Goal: Transaction & Acquisition: Purchase product/service

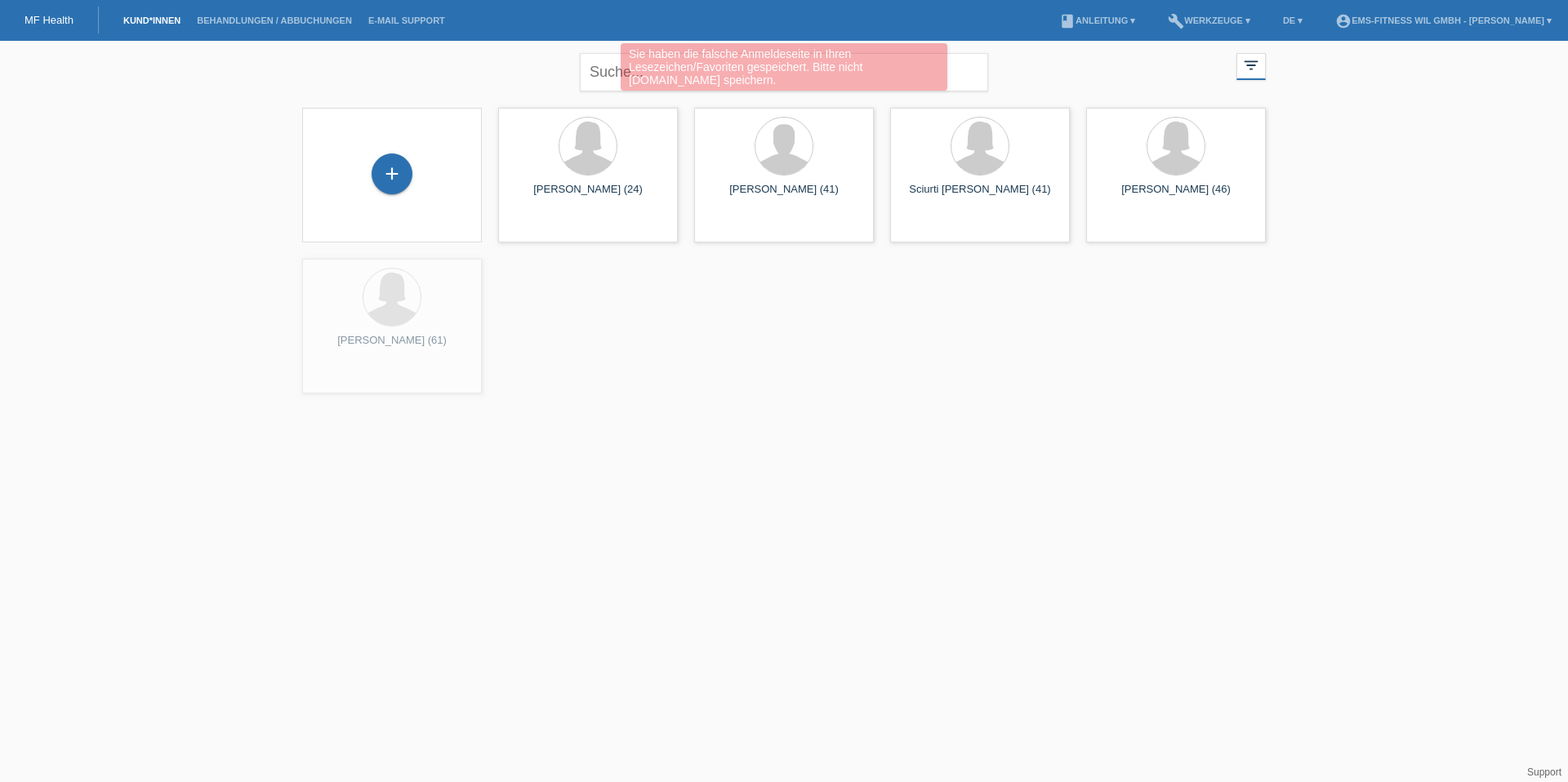
click at [370, 179] on div "+" at bounding box center [392, 175] width 153 height 43
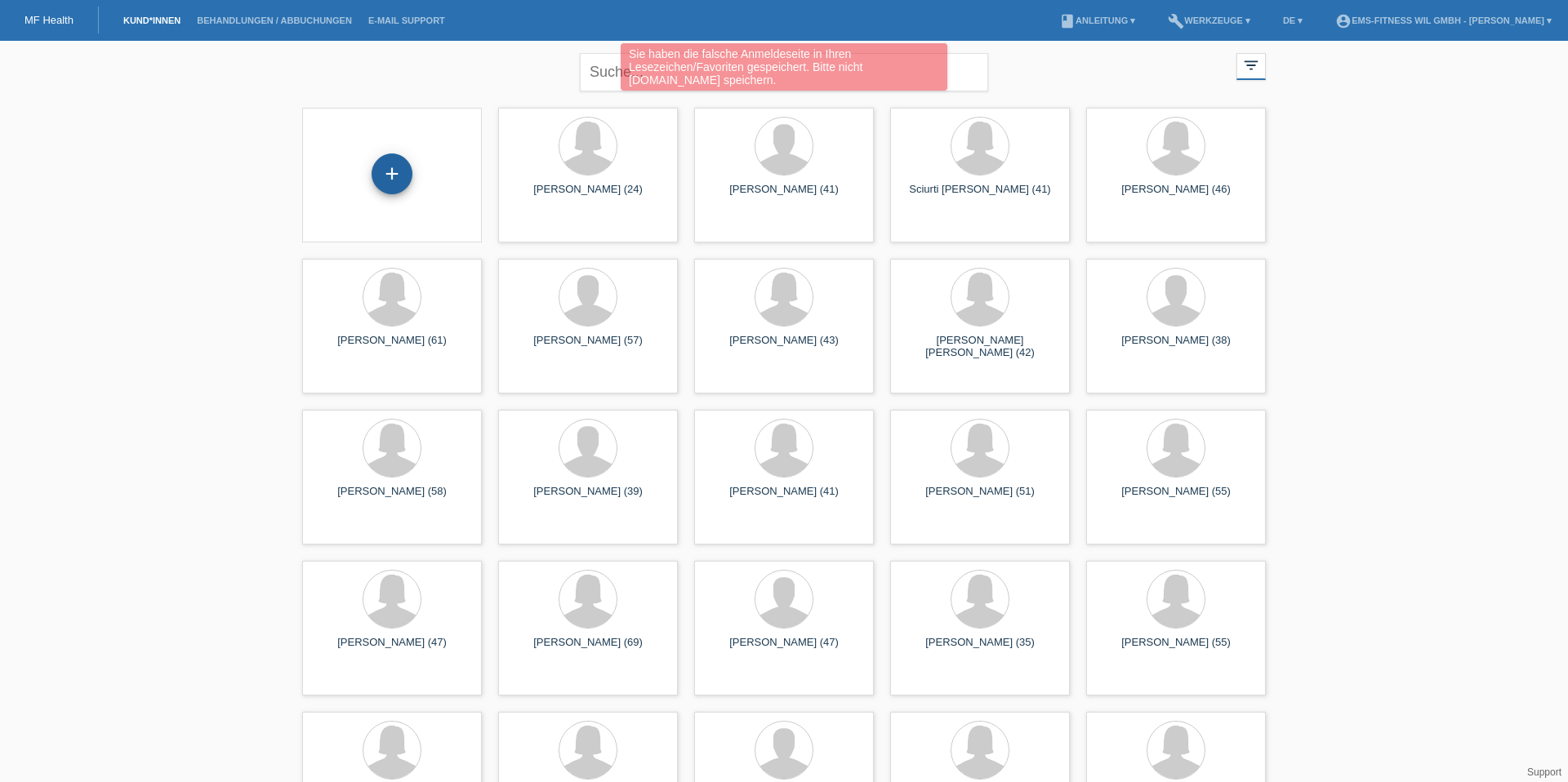
click at [387, 166] on div "+" at bounding box center [391, 173] width 40 height 40
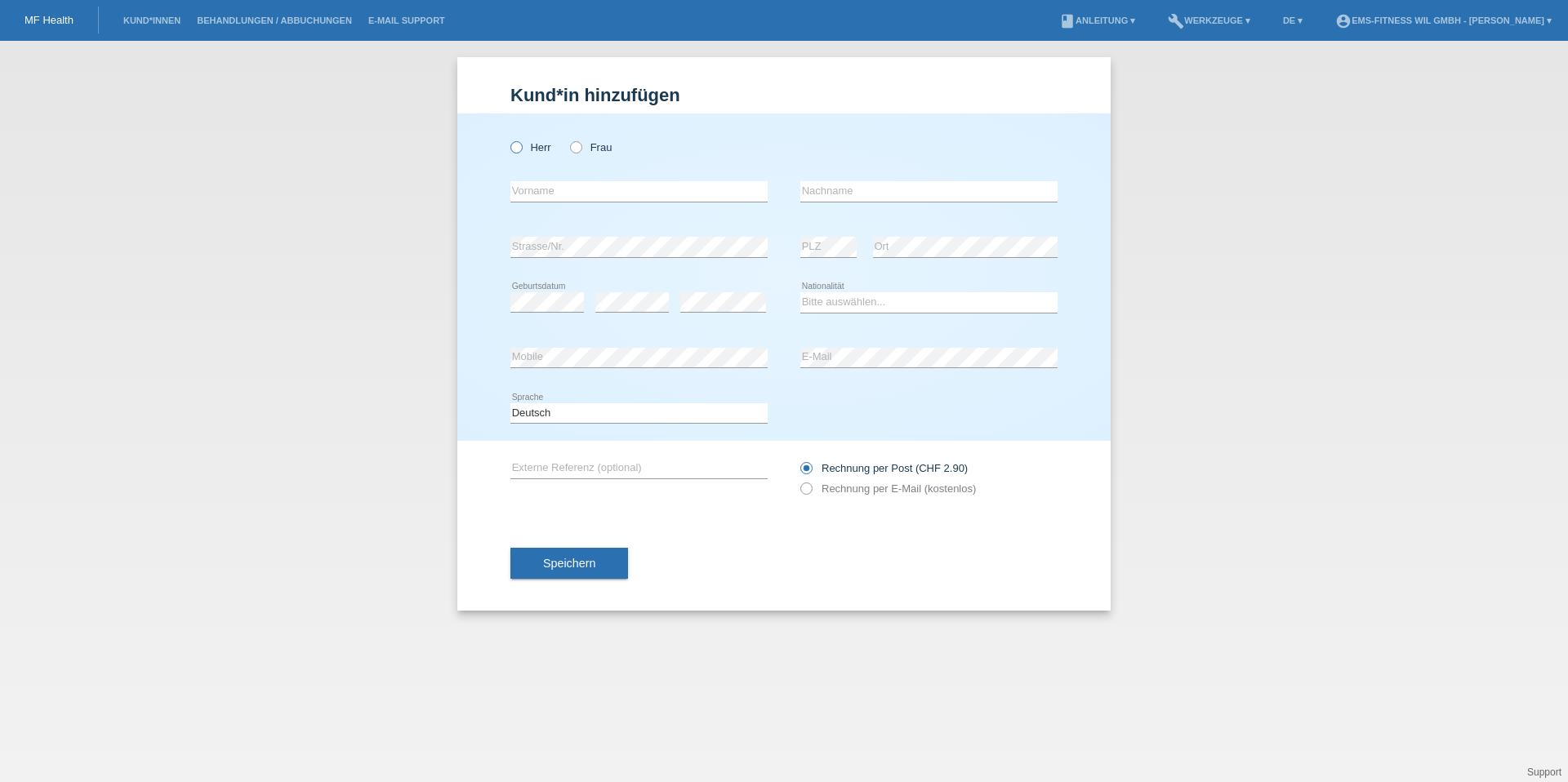
click at [529, 145] on label "Herr" at bounding box center [531, 147] width 40 height 12
click at [521, 145] on input "Herr" at bounding box center [516, 146] width 11 height 11
radio input "true"
click at [566, 196] on input "text" at bounding box center [640, 191] width 257 height 21
type input "[PERSON_NAME]"
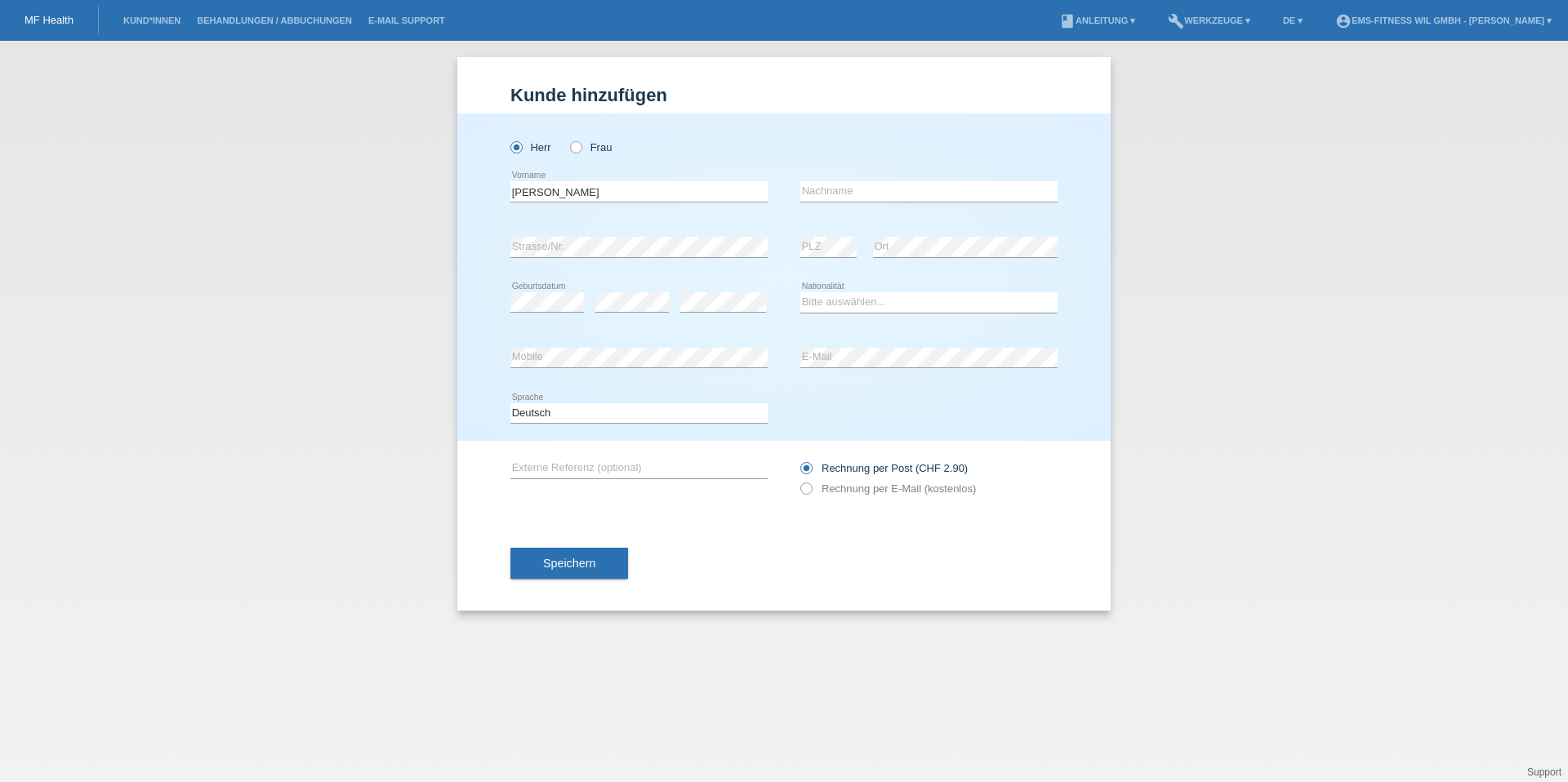
click at [824, 179] on div "error Nachname" at bounding box center [929, 191] width 257 height 55
click at [829, 187] on input "text" at bounding box center [929, 191] width 257 height 21
type input "Benz"
click at [611, 290] on div "error" at bounding box center [631, 303] width 73 height 55
click at [879, 294] on select "Bitte auswählen... Schweiz Deutschland Liechtenstein Österreich ------------ Af…" at bounding box center [929, 302] width 257 height 20
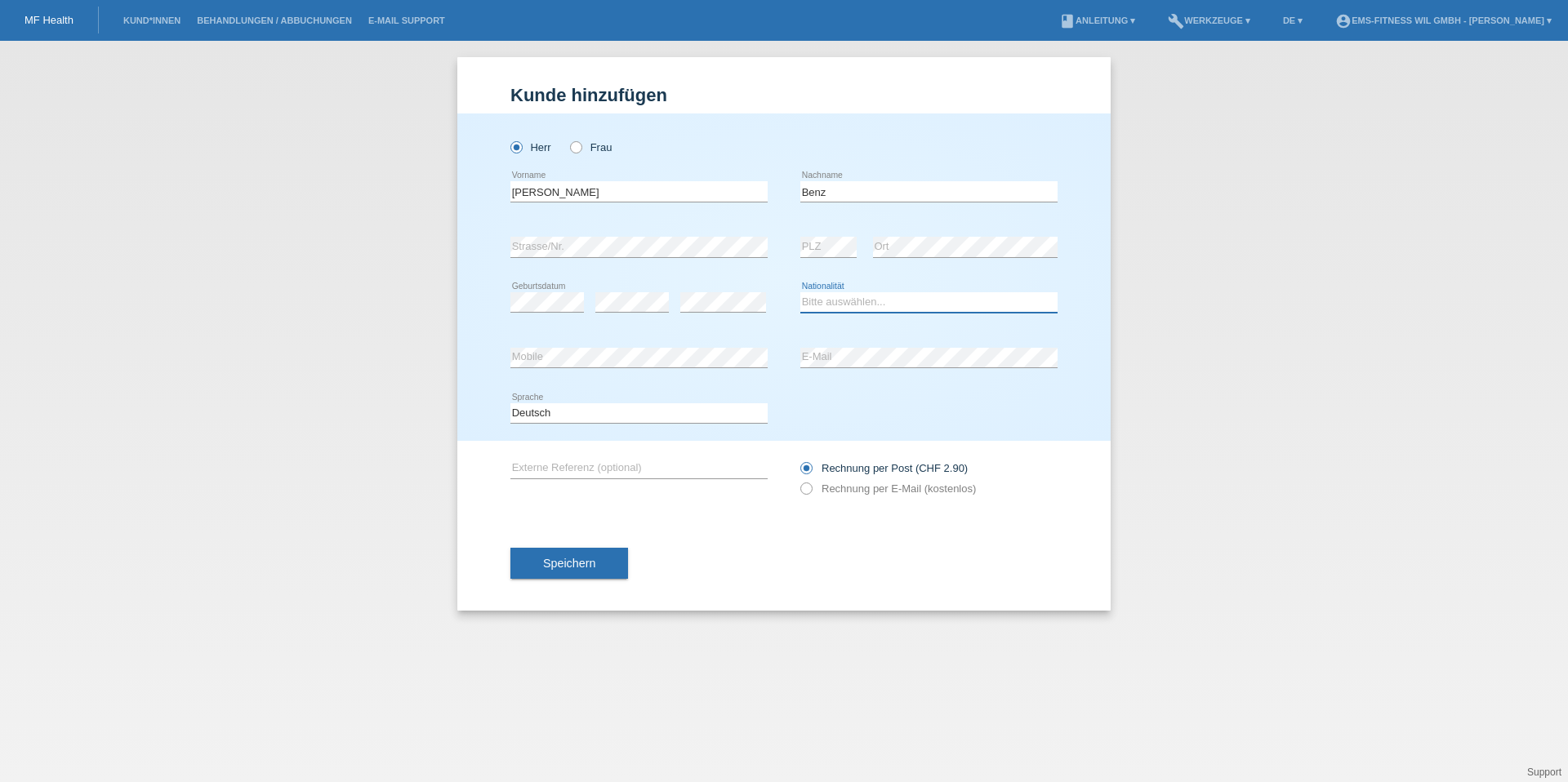
select select "CH"
click at [576, 569] on button "Speichern" at bounding box center [569, 563] width 118 height 31
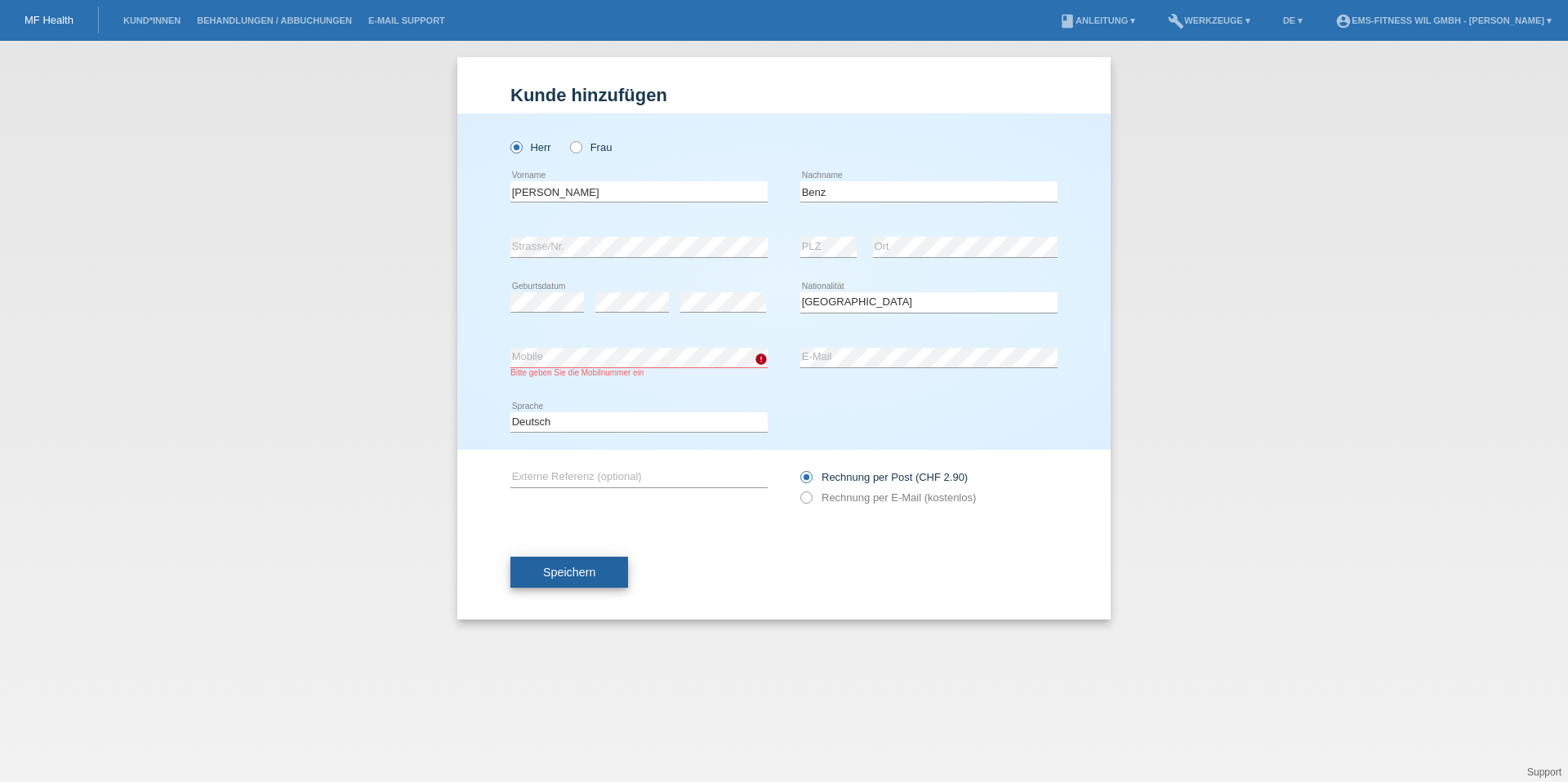
click at [591, 584] on button "Speichern" at bounding box center [569, 572] width 118 height 31
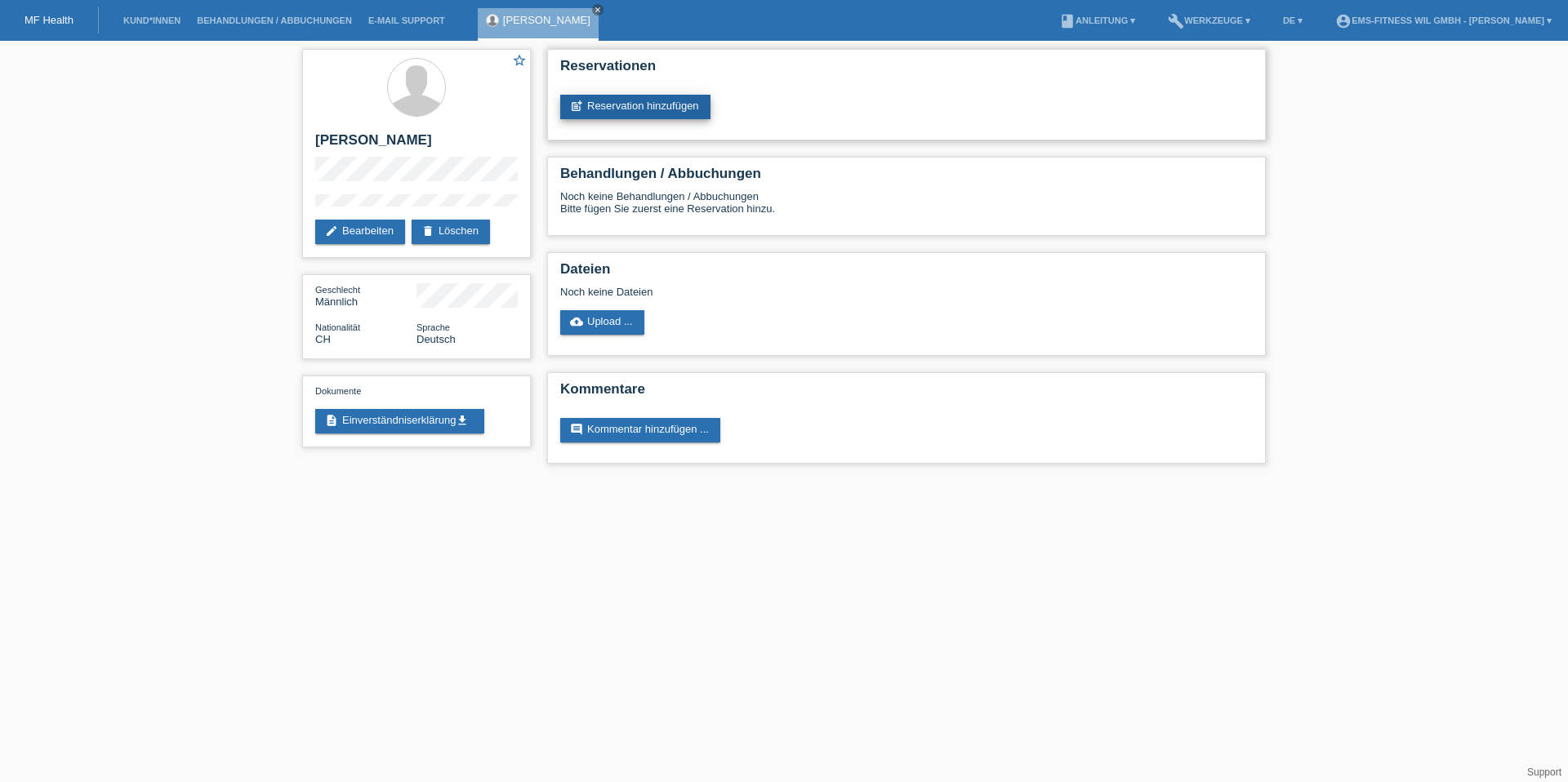
click at [627, 112] on link "post_add Reservation hinzufügen" at bounding box center [635, 107] width 150 height 25
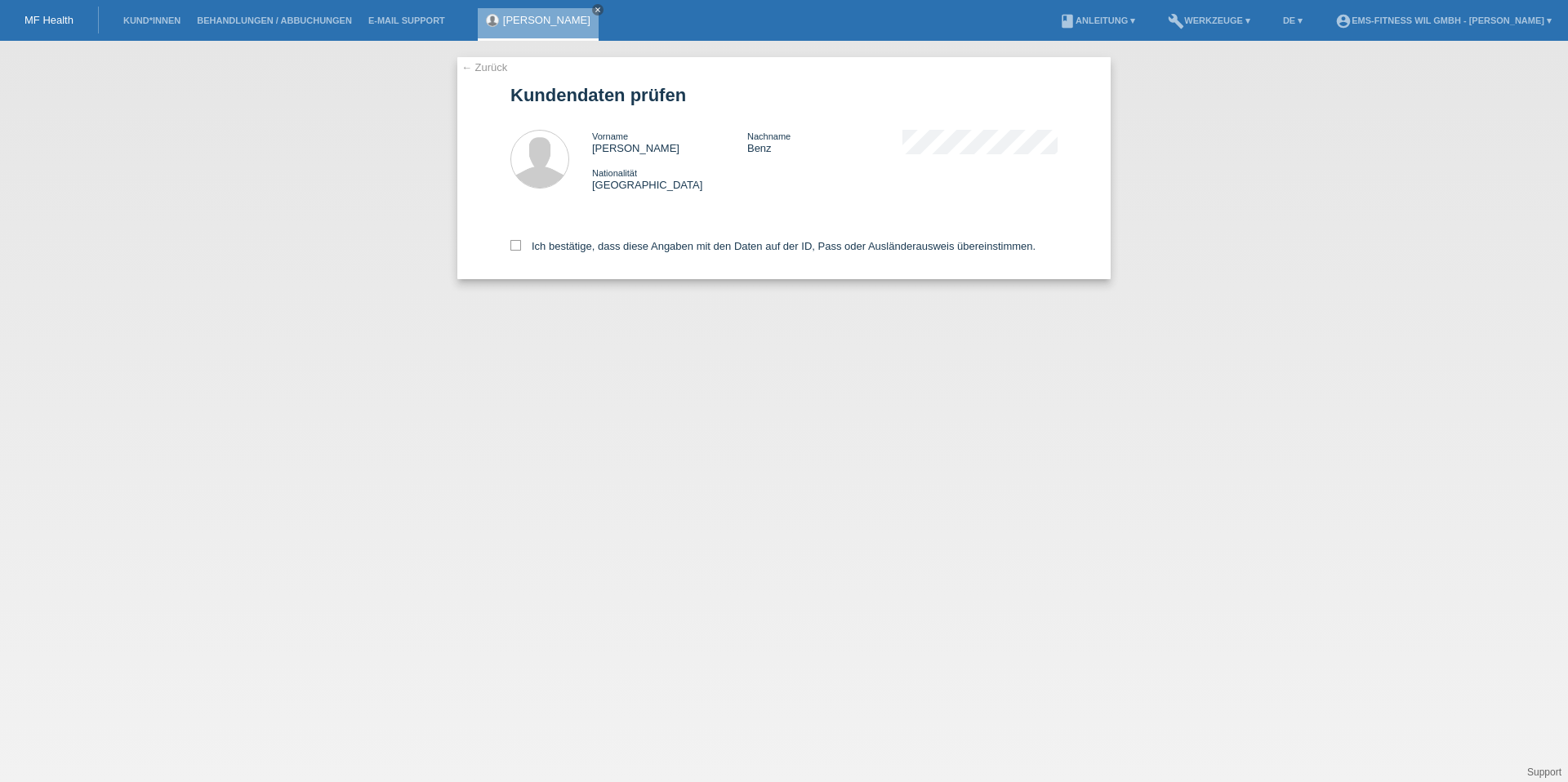
click at [517, 238] on div "Ich bestätige, dass diese Angaben mit den Daten auf der ID, Pass oder Ausländer…" at bounding box center [784, 243] width 547 height 72
click at [512, 250] on icon at bounding box center [516, 245] width 11 height 11
click at [512, 250] on input "Ich bestätige, dass diese Angaben mit den Daten auf der ID, Pass oder Ausländer…" at bounding box center [516, 245] width 11 height 11
checkbox input "true"
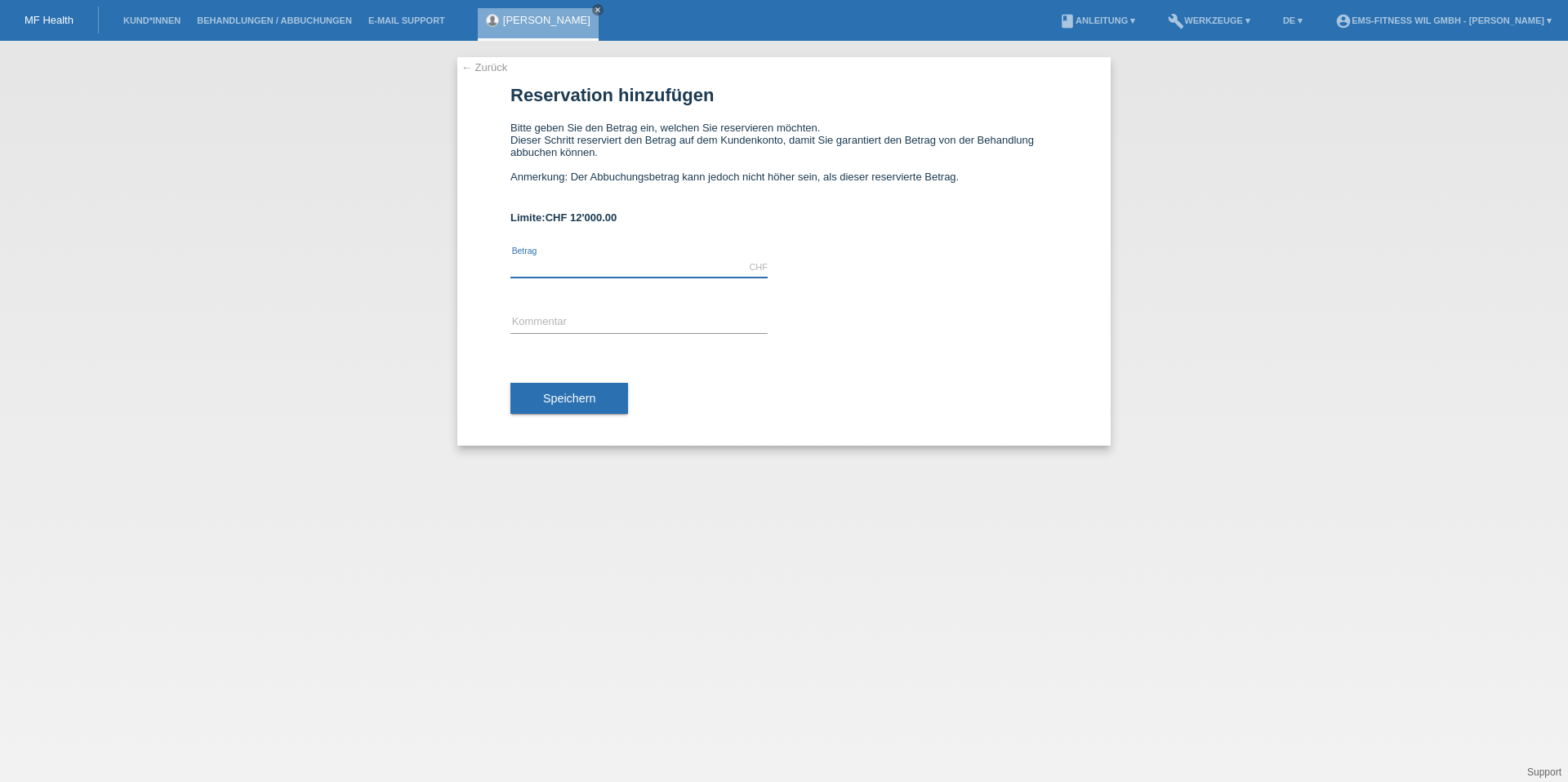
click at [622, 262] on input "text" at bounding box center [640, 267] width 257 height 21
type input "1397.00"
click at [645, 332] on input "text" at bounding box center [640, 323] width 257 height 21
type input "EMS 6 Monats Abo"
click at [591, 400] on span "Speichern" at bounding box center [569, 398] width 52 height 13
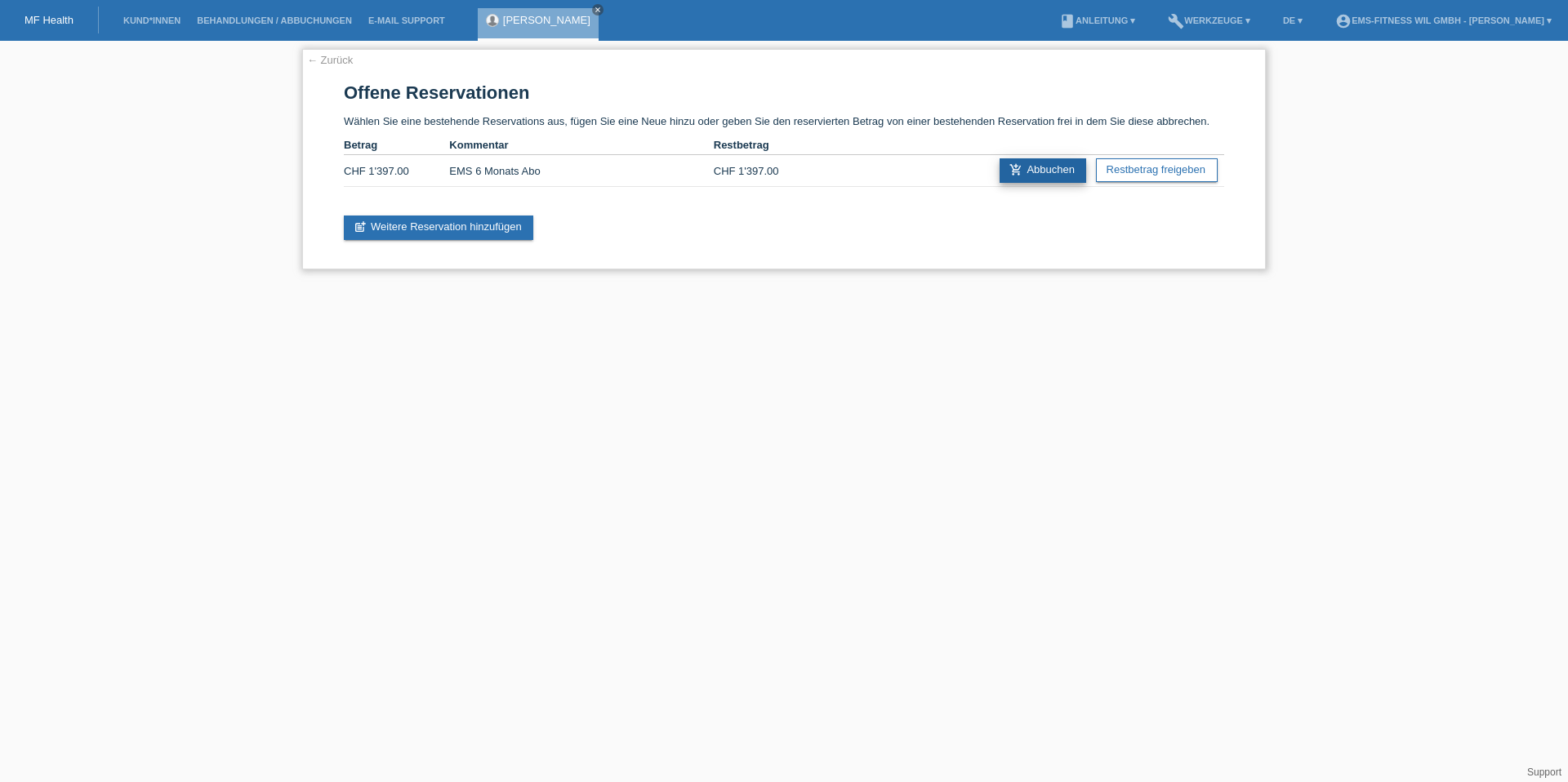
click at [1027, 170] on link "add_shopping_cart Abbuchen" at bounding box center [1042, 171] width 87 height 25
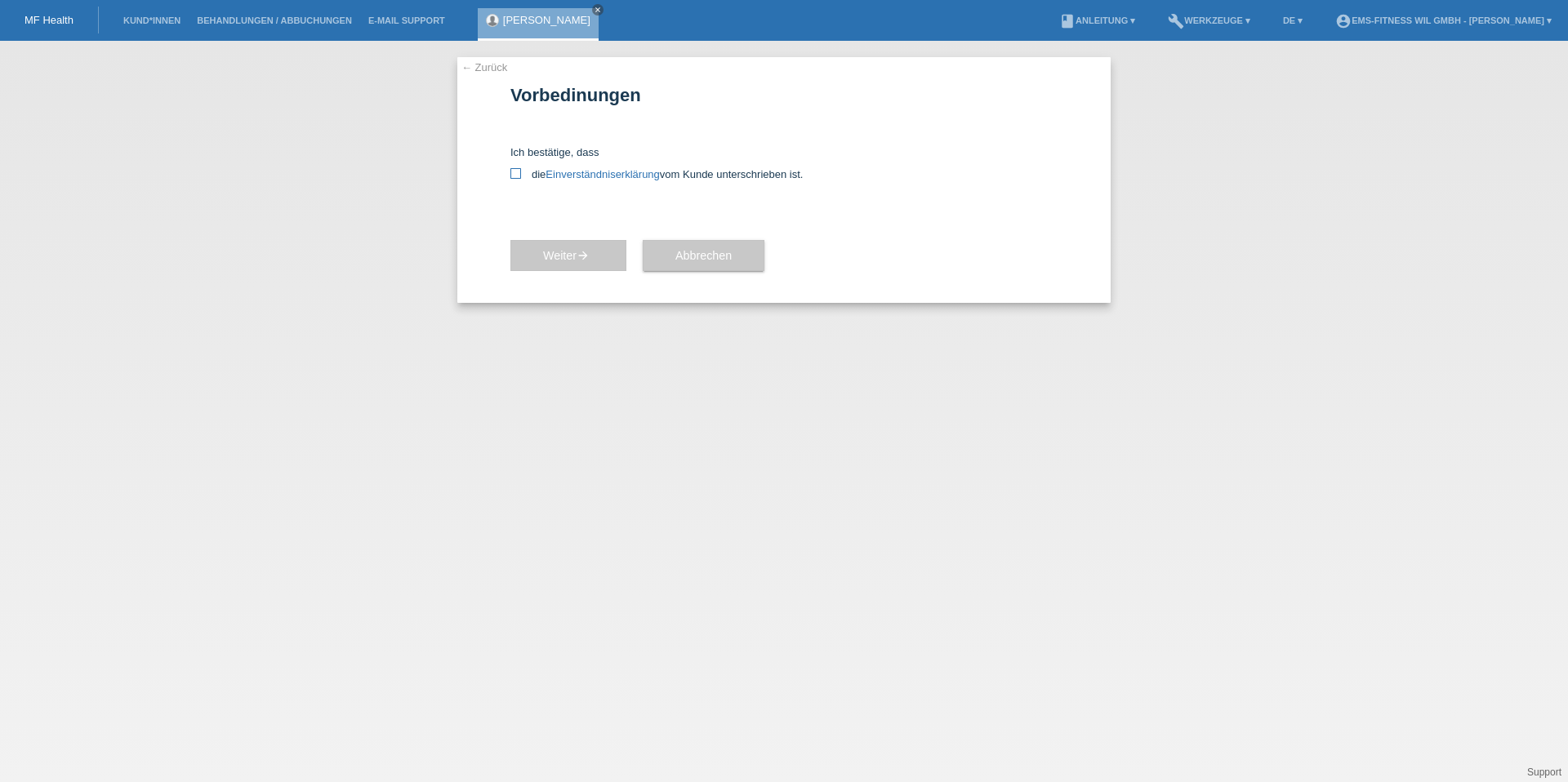
click at [532, 172] on label "die Einverständniserklärung vom Kunde unterschrieben ist." at bounding box center [784, 174] width 547 height 12
click at [521, 172] on input "die Einverständniserklärung vom Kunde unterschrieben ist." at bounding box center [516, 173] width 11 height 11
checkbox input "true"
click at [537, 252] on button "Weiter arrow_forward" at bounding box center [569, 256] width 116 height 31
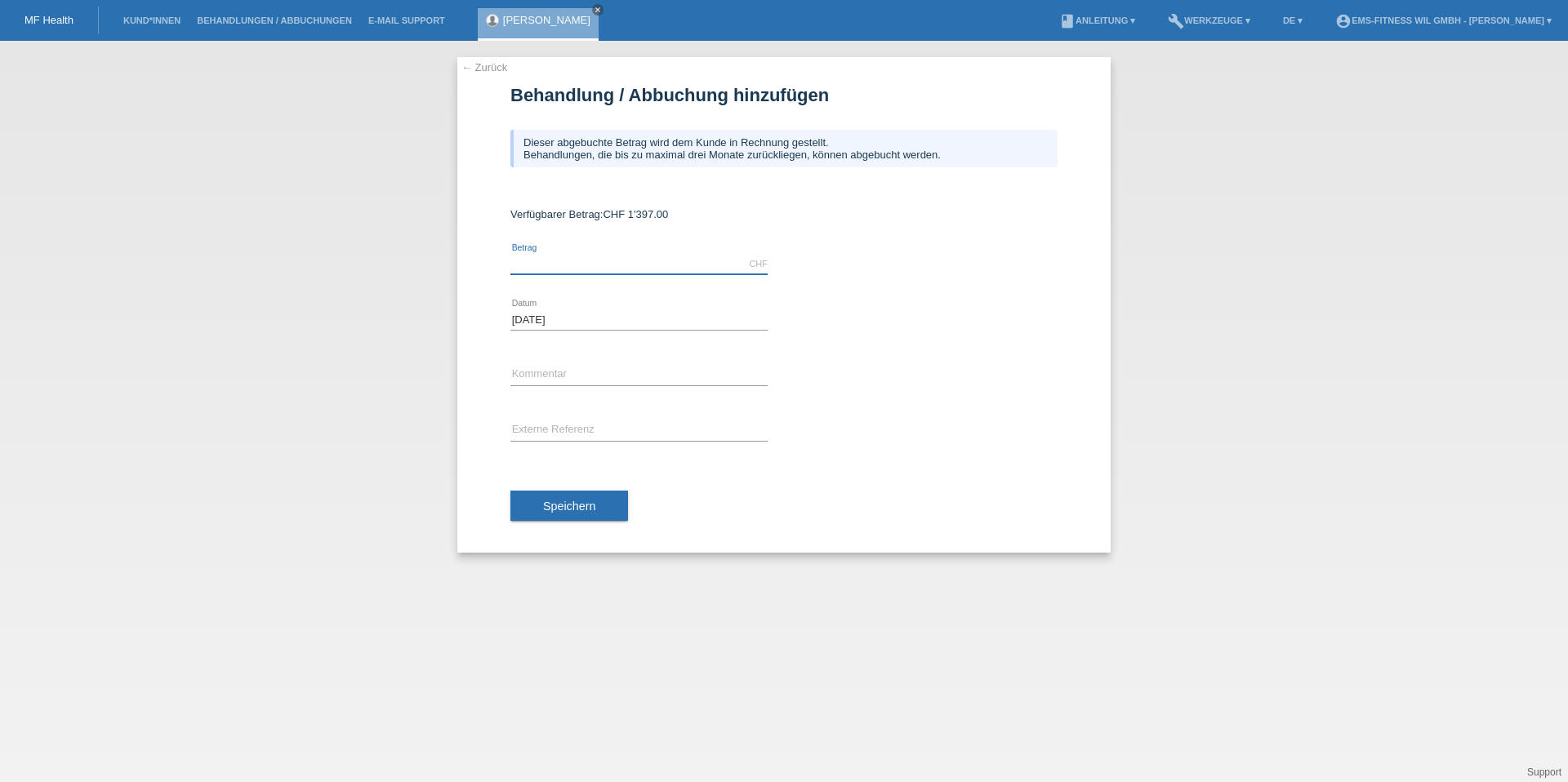
click at [557, 261] on input "text" at bounding box center [640, 264] width 257 height 21
type input "1397.00"
click at [569, 375] on input "text" at bounding box center [640, 375] width 257 height 21
type input "EMS 6 Monats Abo"
click at [596, 413] on div "error Externe Referenz" at bounding box center [640, 431] width 257 height 55
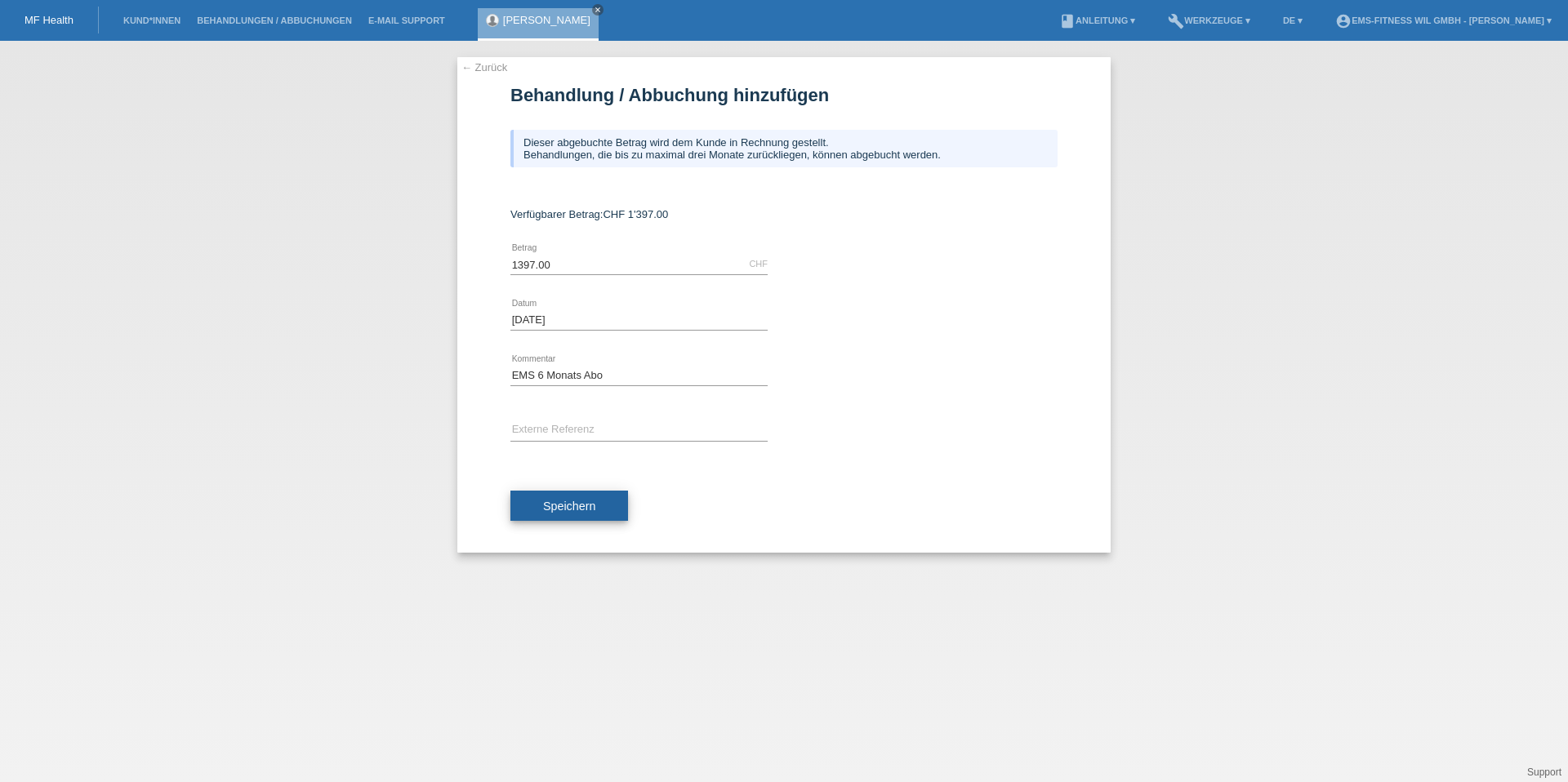
click at [533, 511] on button "Speichern" at bounding box center [569, 506] width 118 height 31
